Goal: Information Seeking & Learning: Find specific fact

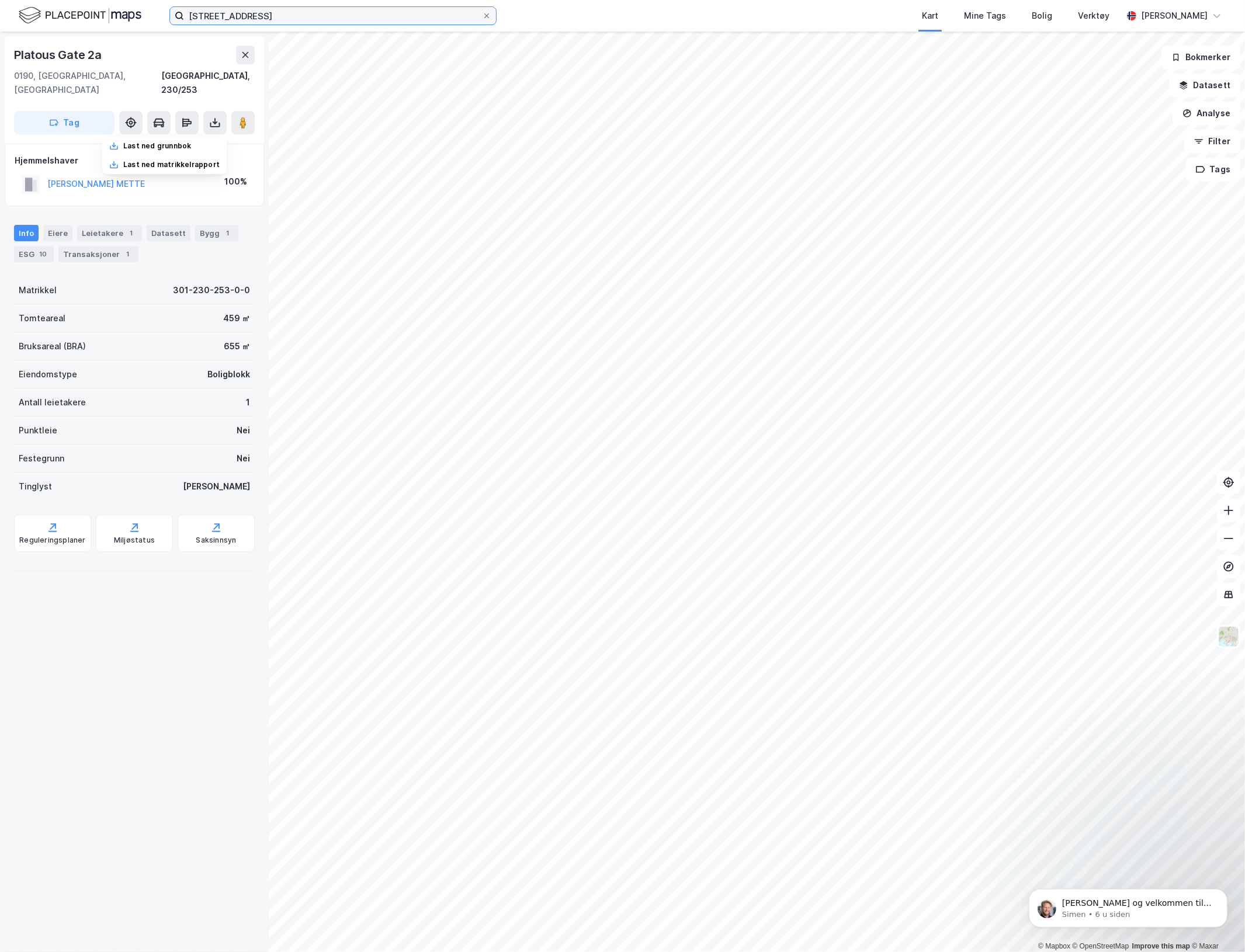
drag, startPoint x: 275, startPoint y: 21, endPoint x: 21, endPoint y: -33, distance: 259.7
click at [21, 0] on html "platous gate 2 a Kart Mine Tags Bolig Verktøy [PERSON_NAME] © Mapbox © OpenStre…" at bounding box center [622, 476] width 1245 height 952
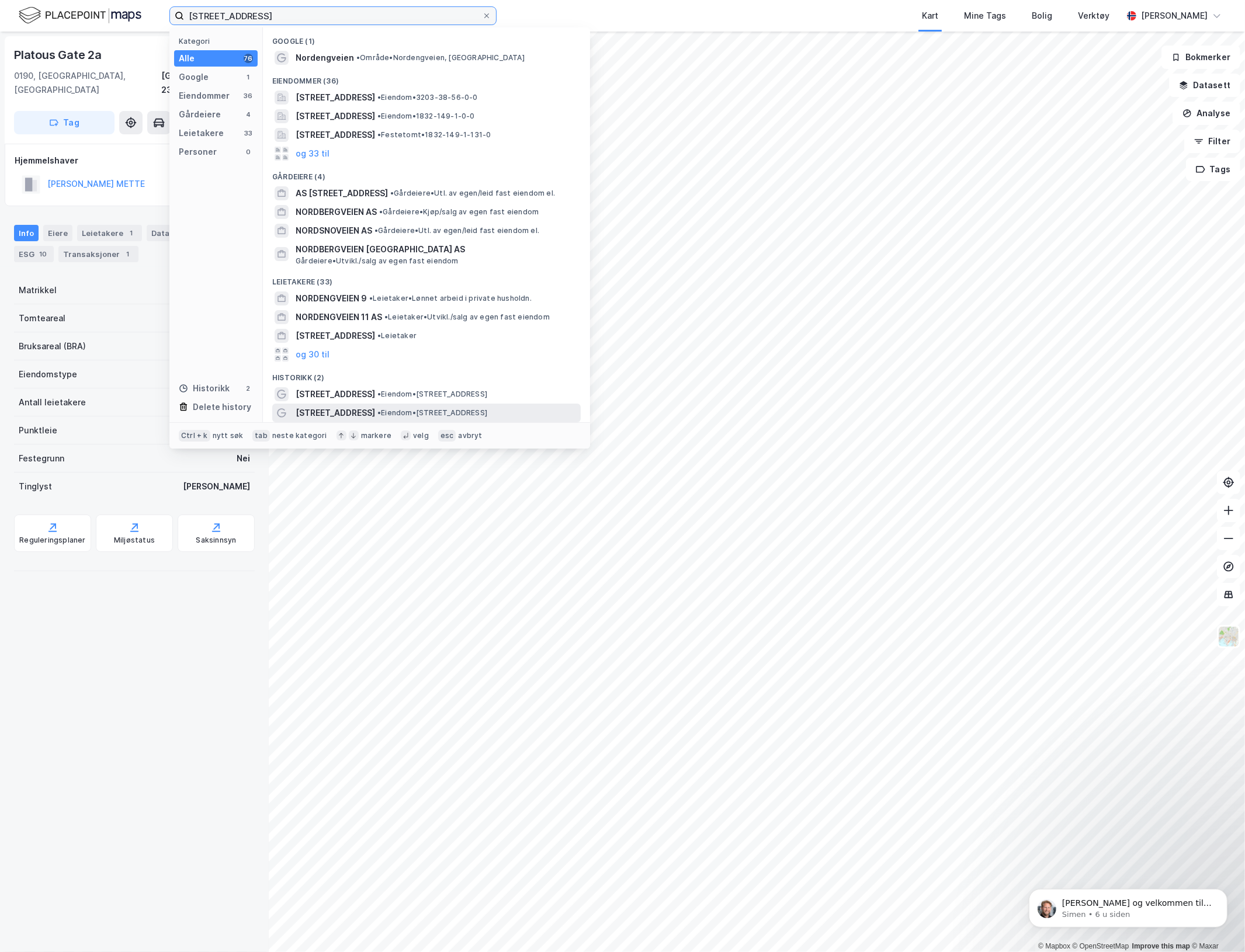
type input "[STREET_ADDRESS]"
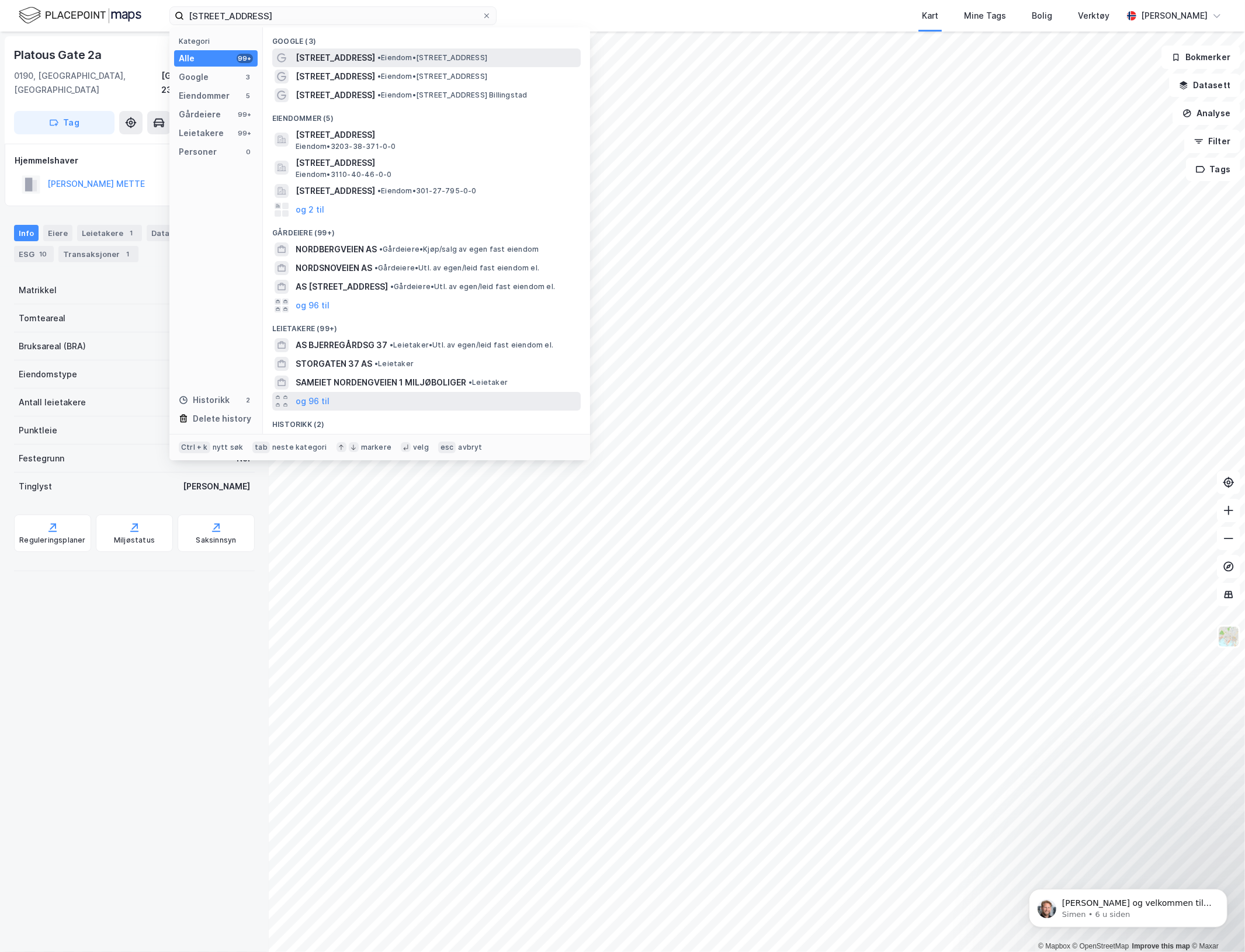
click at [432, 54] on span "• Eiendom • [STREET_ADDRESS]" at bounding box center [432, 58] width 110 height 9
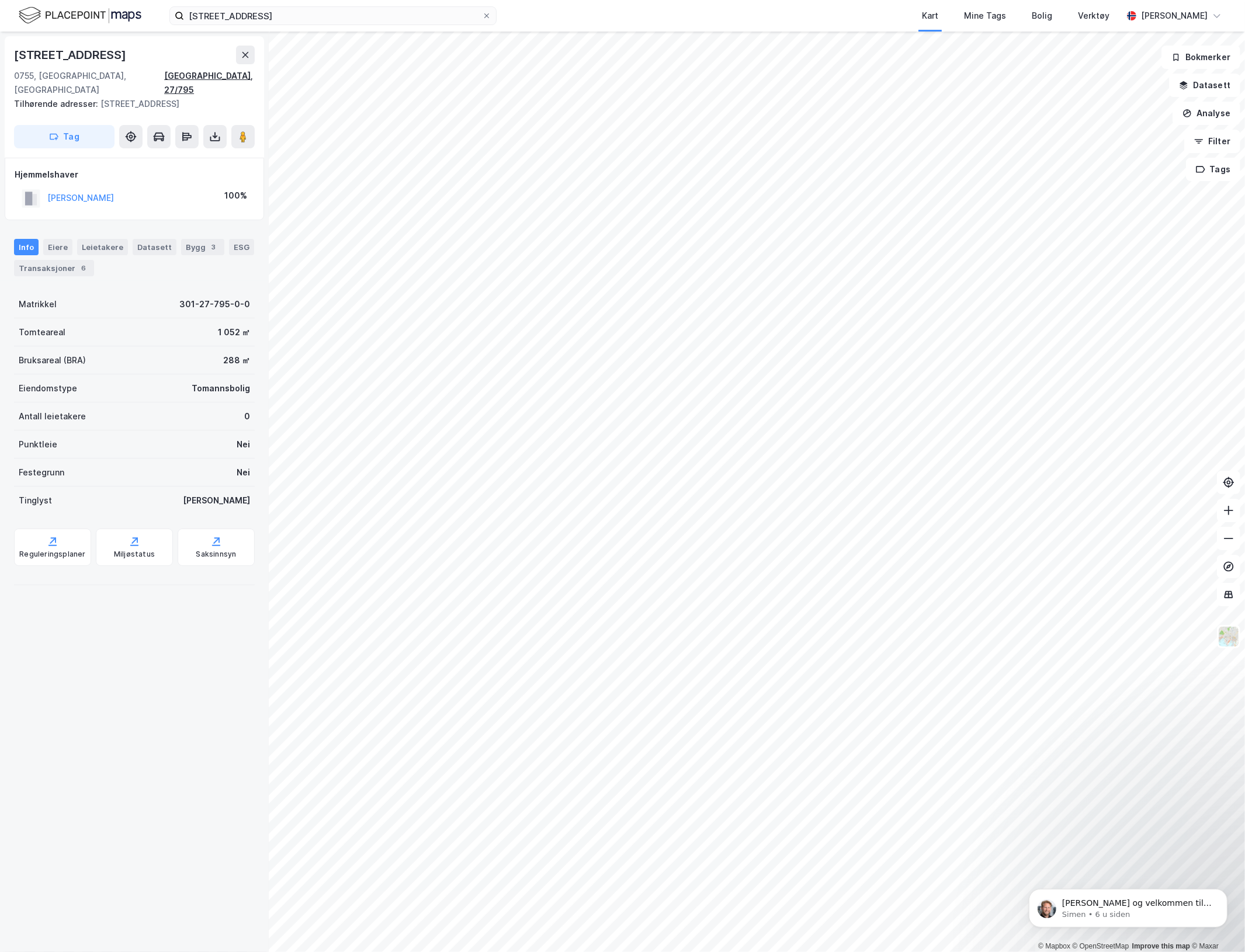
click at [229, 72] on div "[GEOGRAPHIC_DATA], 27/795" at bounding box center [209, 83] width 90 height 28
